Goal: Book appointment/travel/reservation

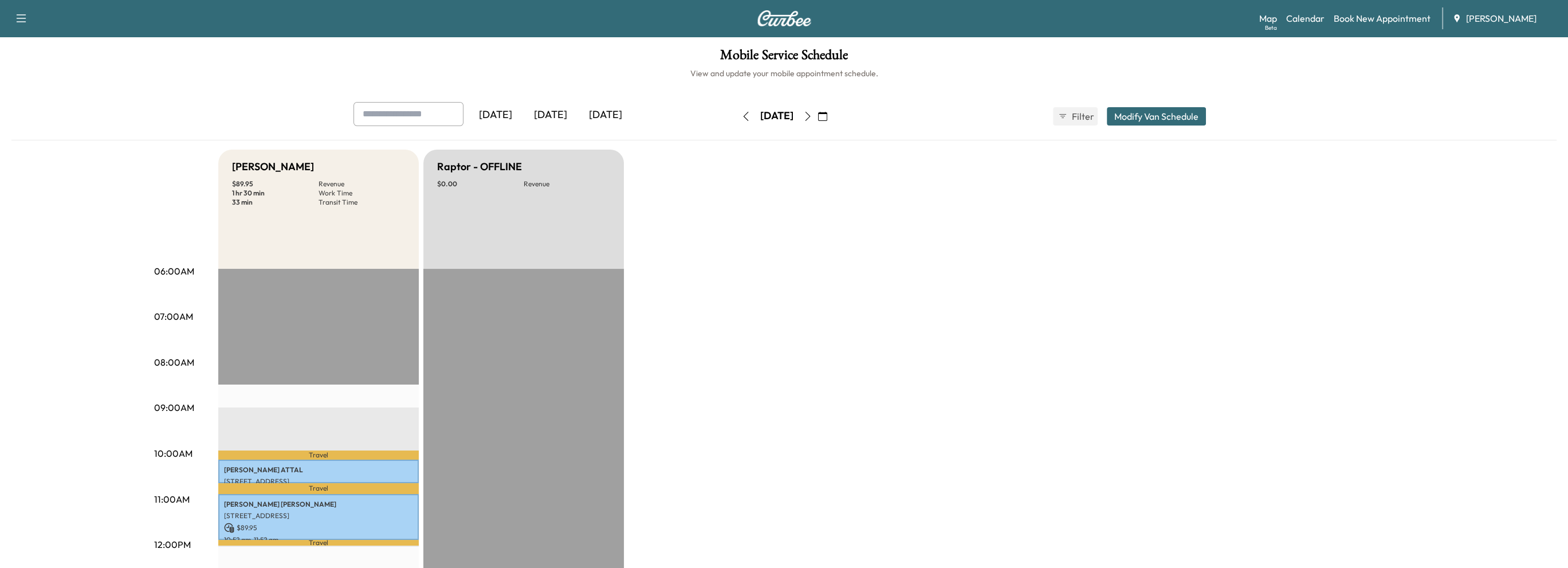
click at [812, 112] on icon "button" at bounding box center [807, 116] width 9 height 9
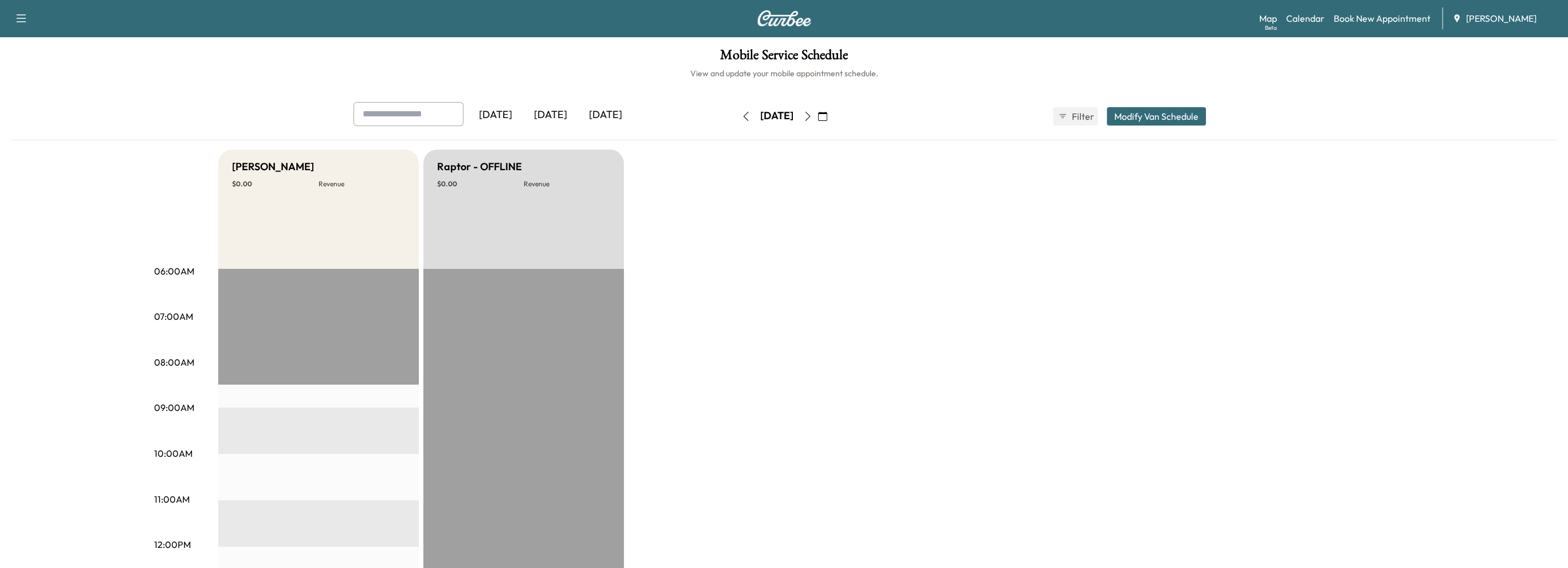
click at [812, 116] on icon "button" at bounding box center [807, 116] width 9 height 9
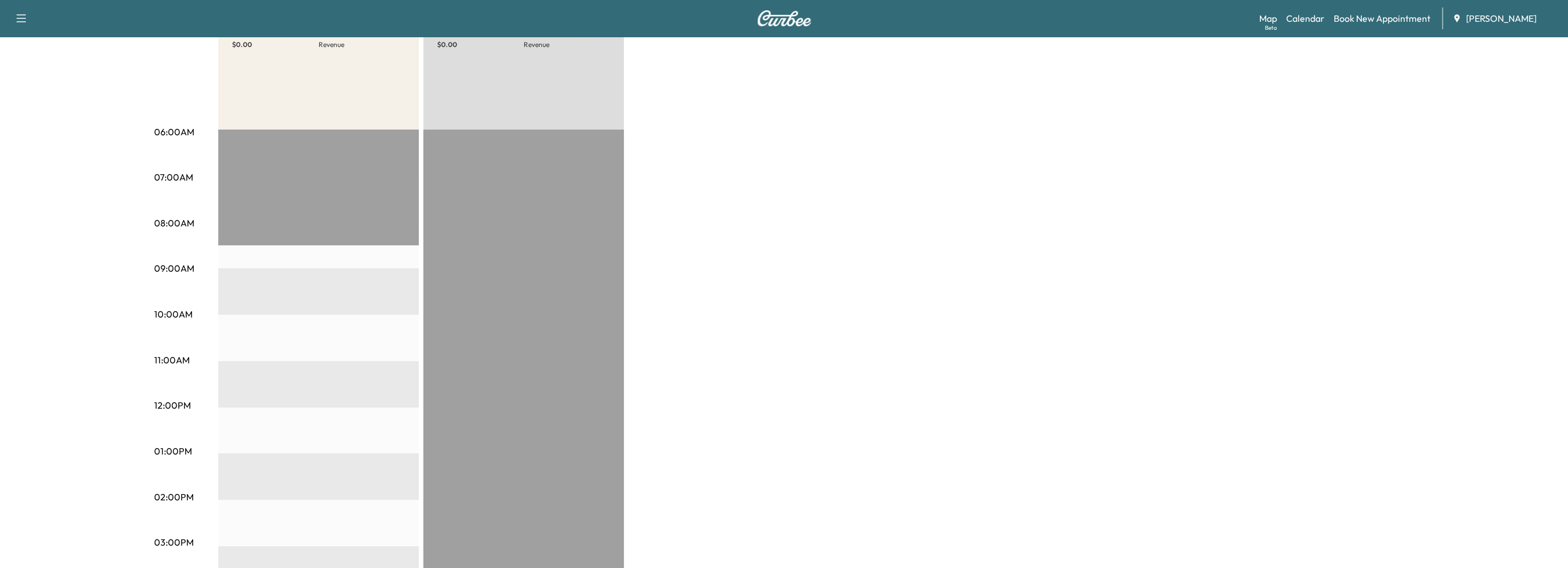
scroll to position [57, 0]
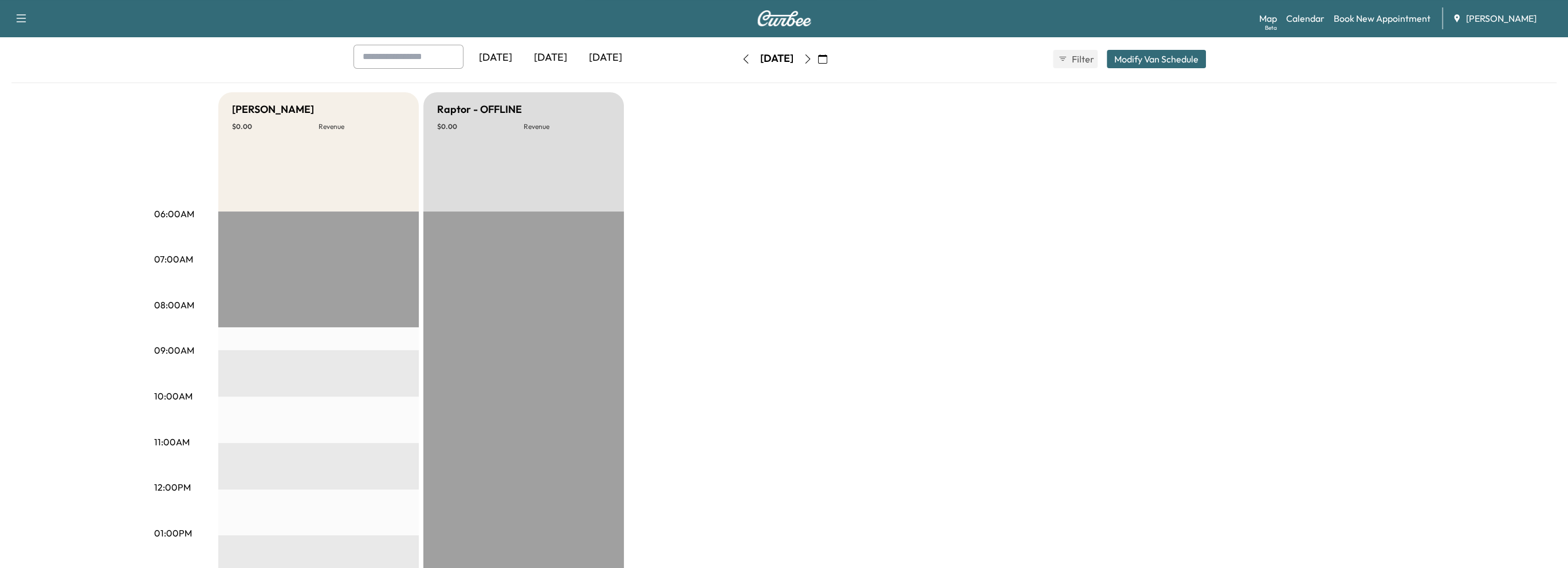
drag, startPoint x: 844, startPoint y: 54, endPoint x: 840, endPoint y: 75, distance: 21.4
click at [812, 54] on icon "button" at bounding box center [807, 58] width 9 height 9
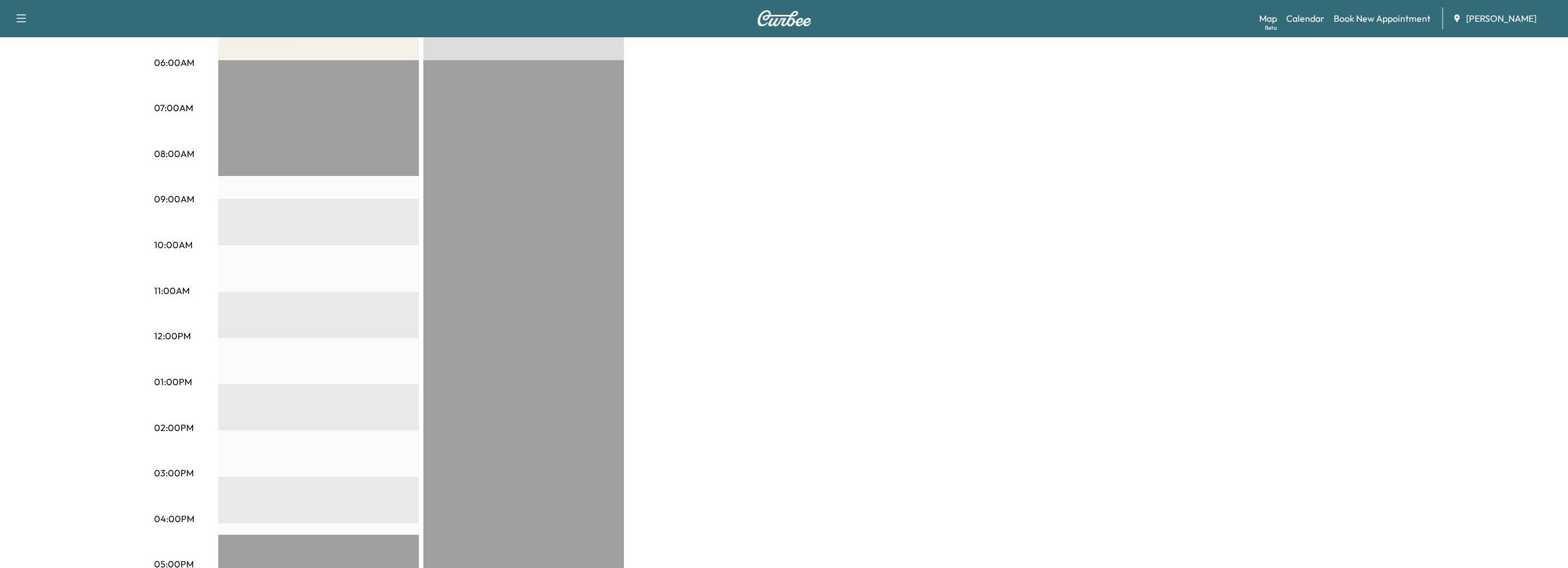
scroll to position [57, 0]
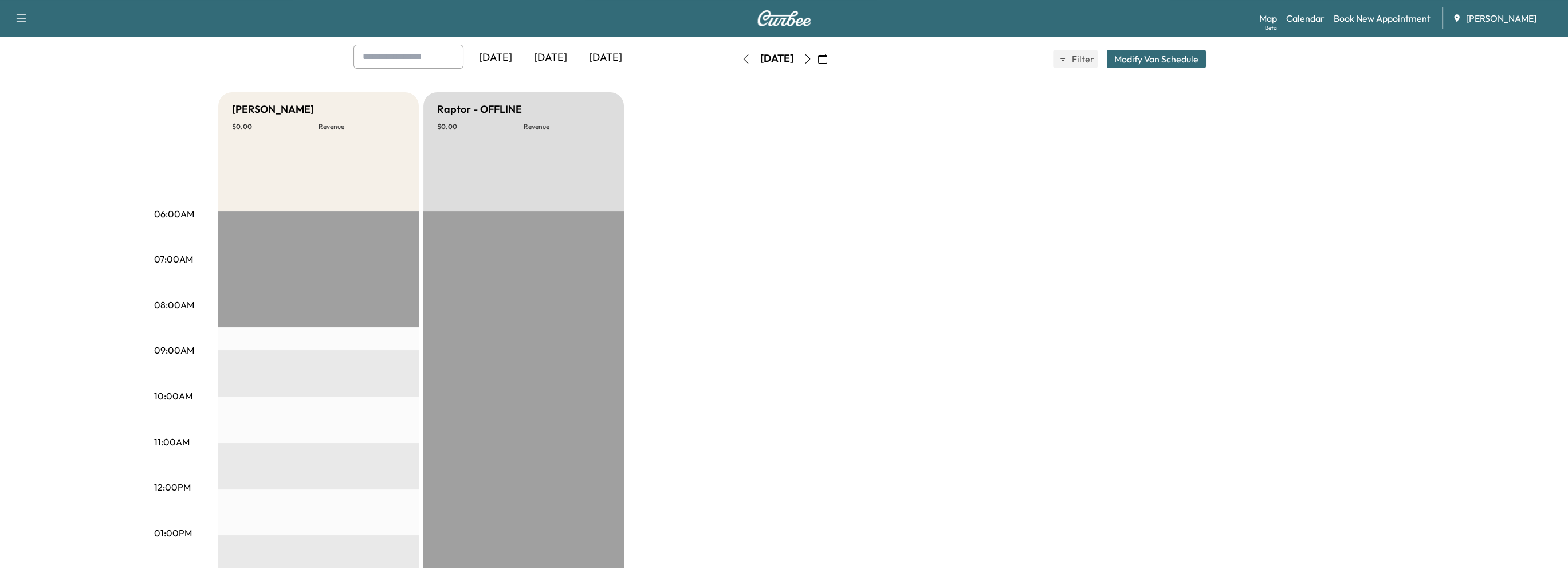
click at [812, 59] on icon "button" at bounding box center [807, 58] width 9 height 9
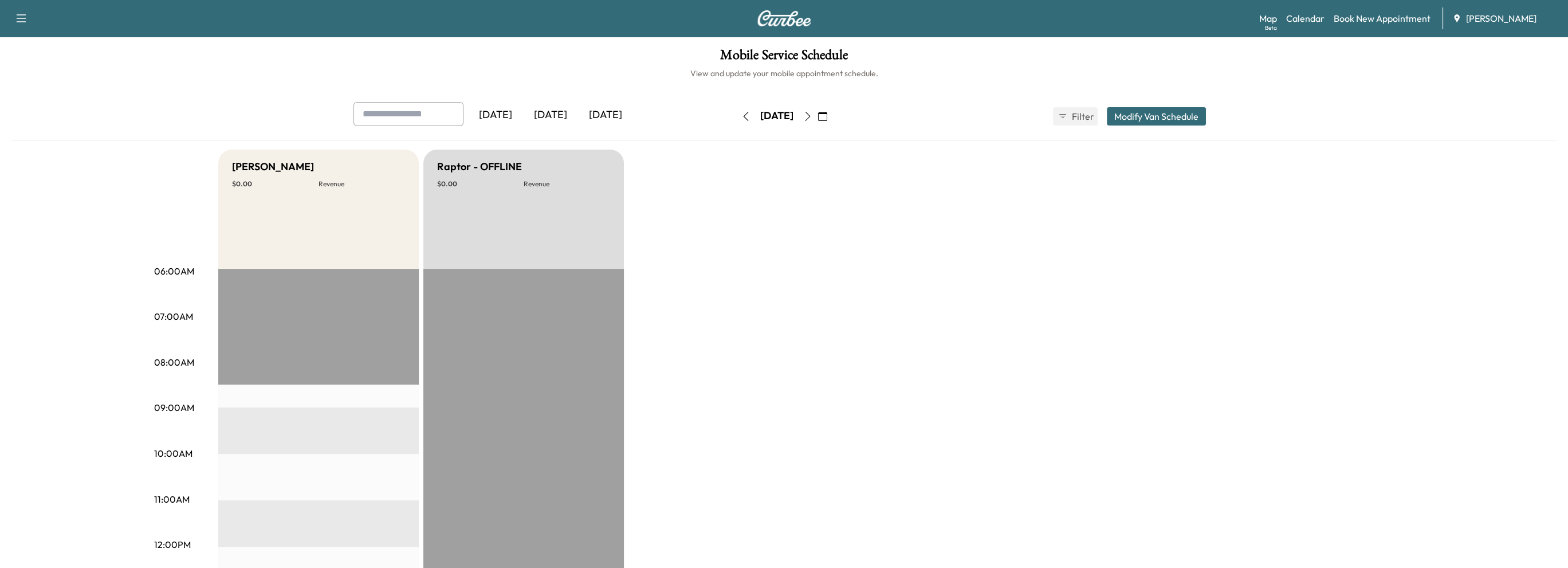
click at [827, 116] on icon "button" at bounding box center [822, 116] width 9 height 9
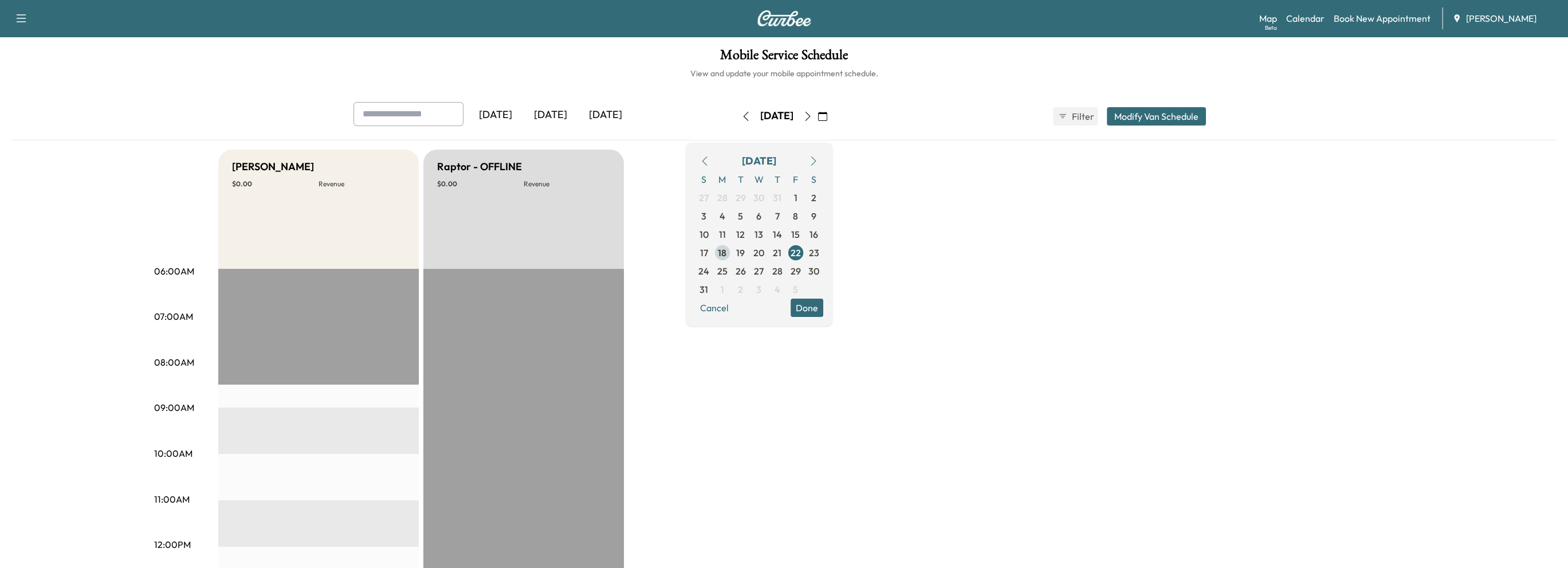
click at [727, 252] on span "18" at bounding box center [722, 253] width 8 height 14
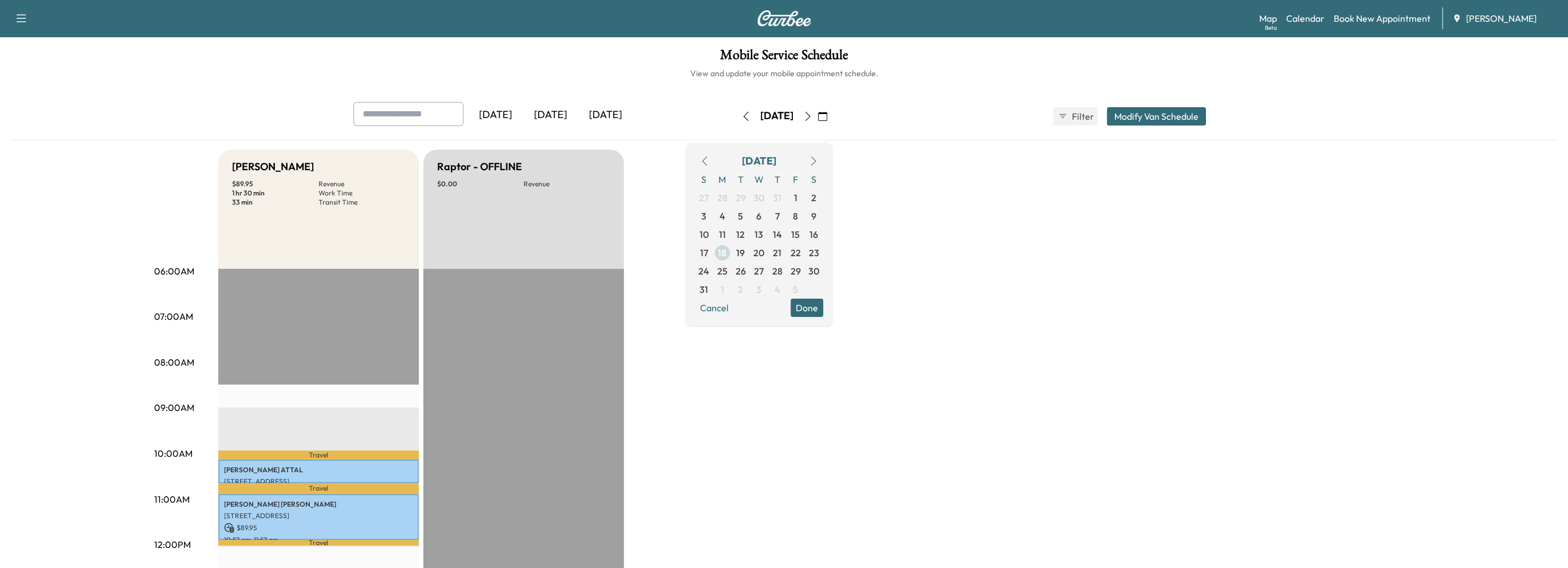
click at [727, 250] on span "18" at bounding box center [722, 253] width 8 height 14
click at [812, 115] on icon "button" at bounding box center [807, 116] width 9 height 9
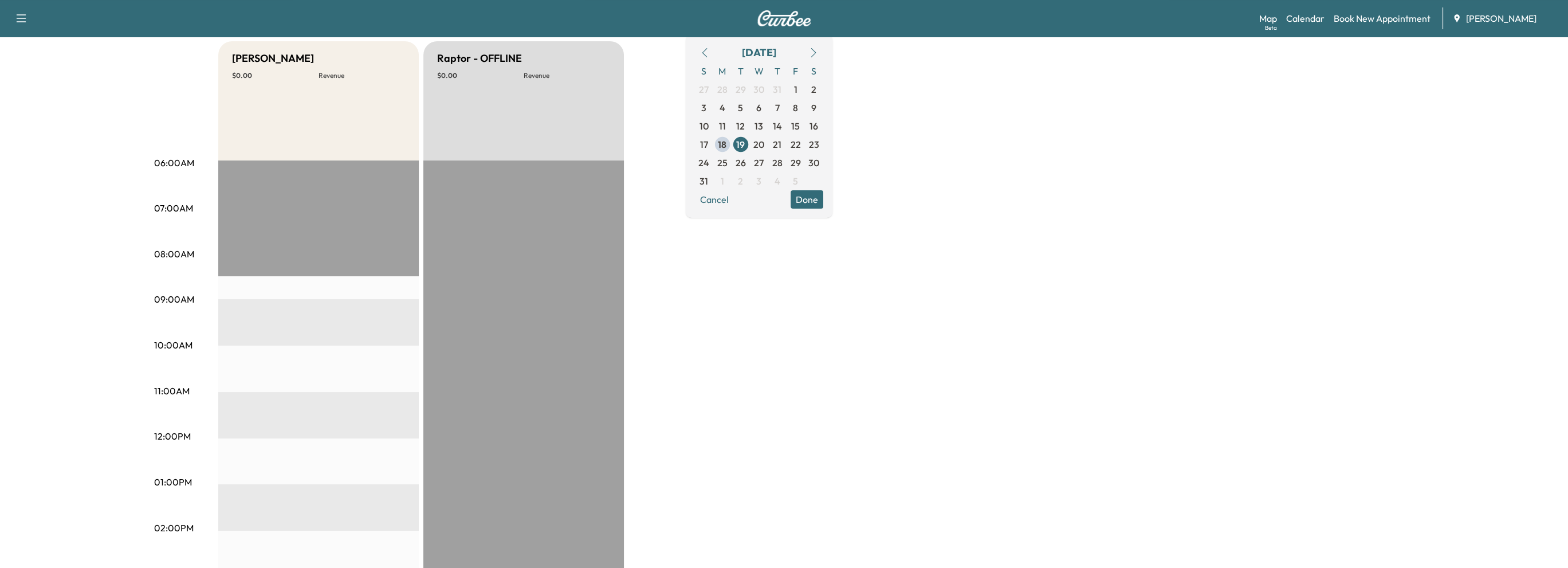
scroll to position [115, 0]
